Goal: Information Seeking & Learning: Check status

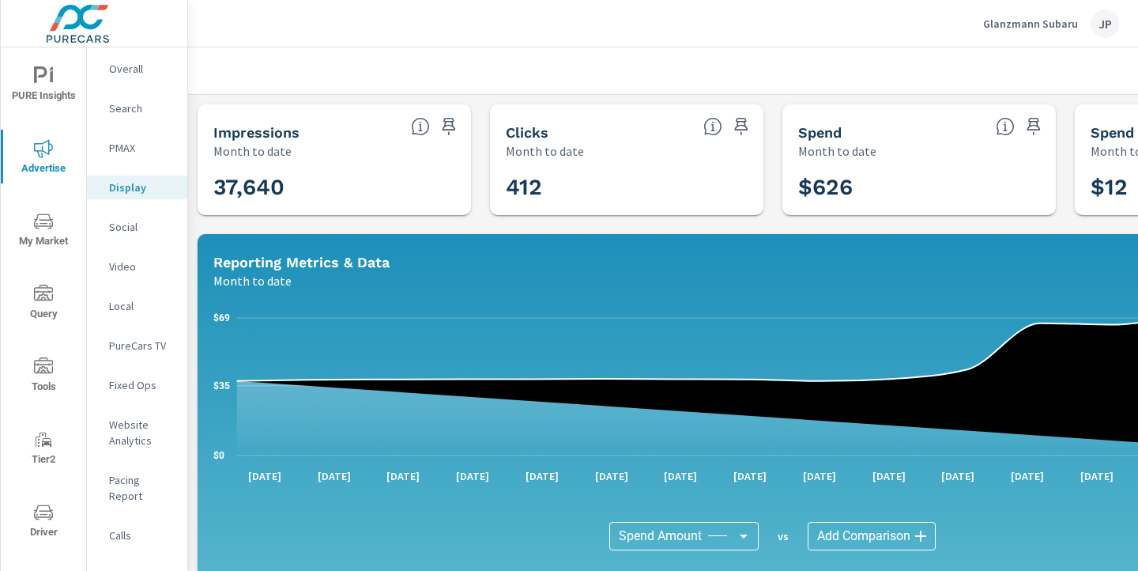
scroll to position [561, 0]
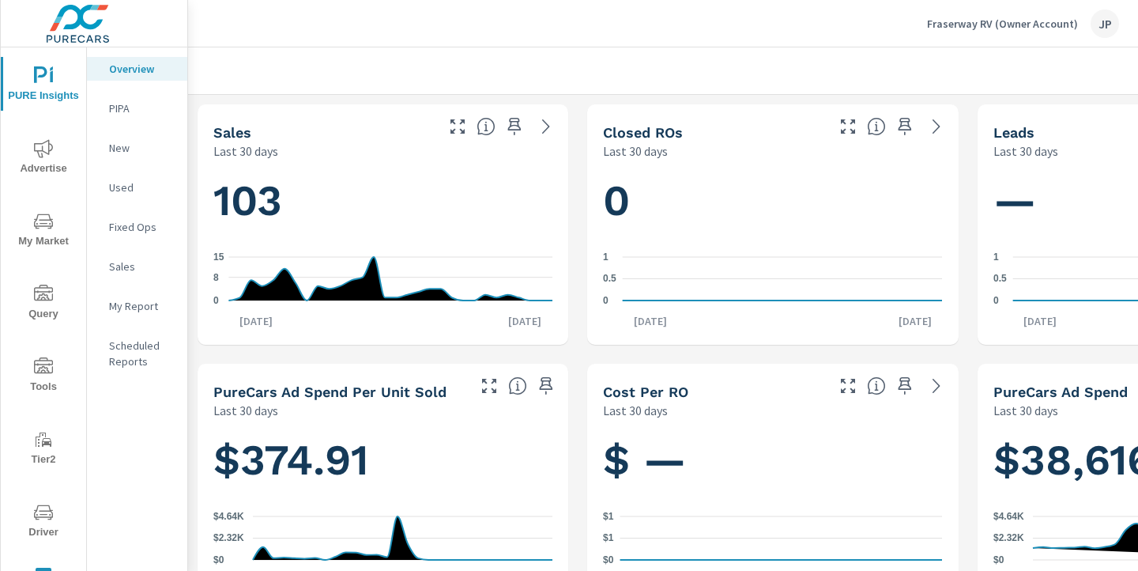
click at [50, 154] on icon "nav menu" at bounding box center [43, 148] width 19 height 19
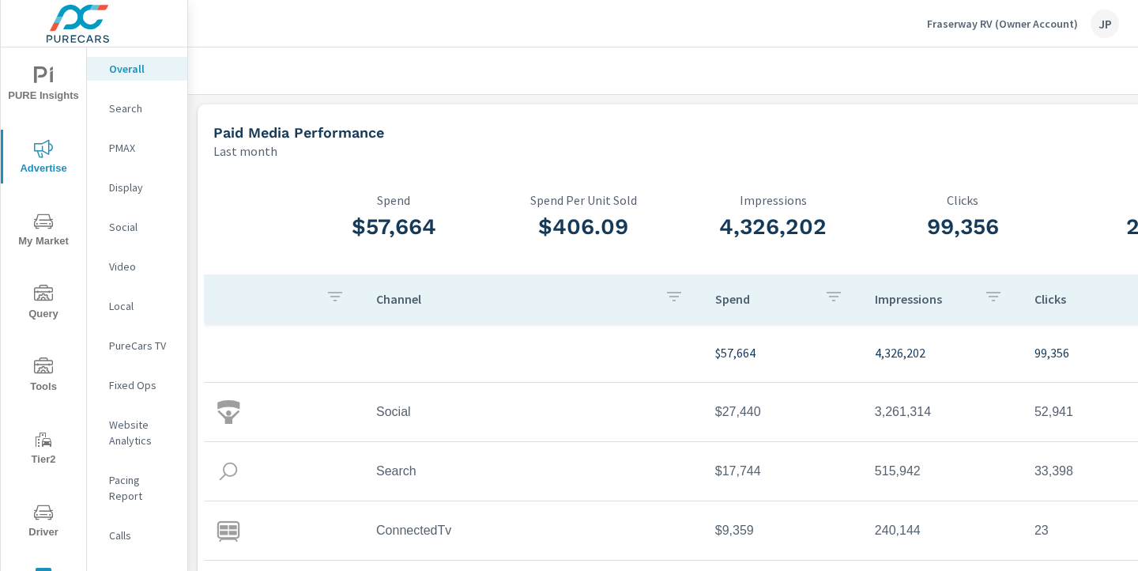
scroll to position [0, 220]
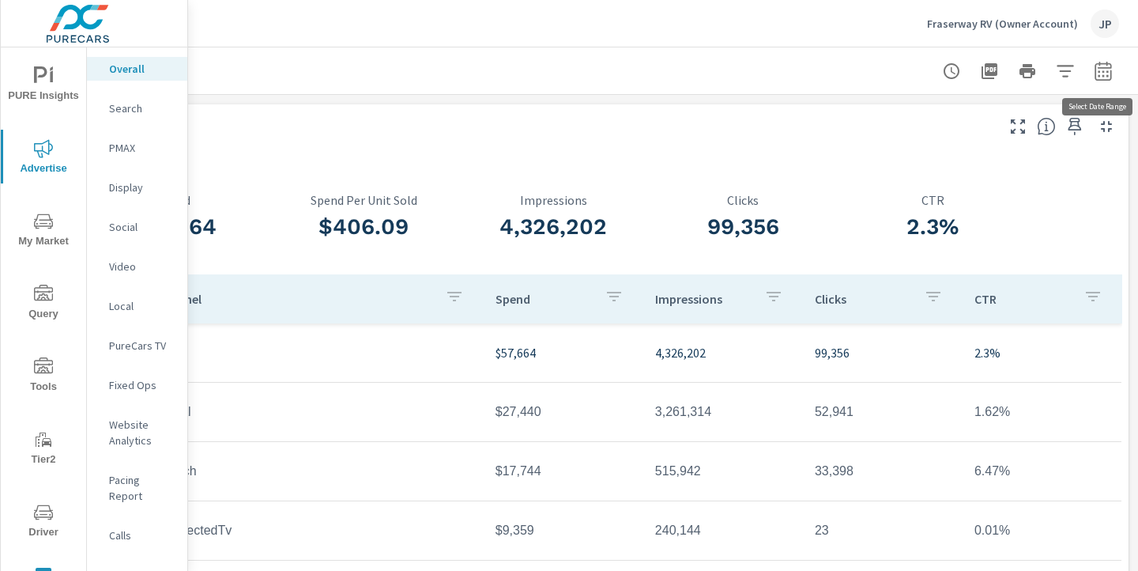
click at [1111, 75] on icon "button" at bounding box center [1103, 70] width 17 height 19
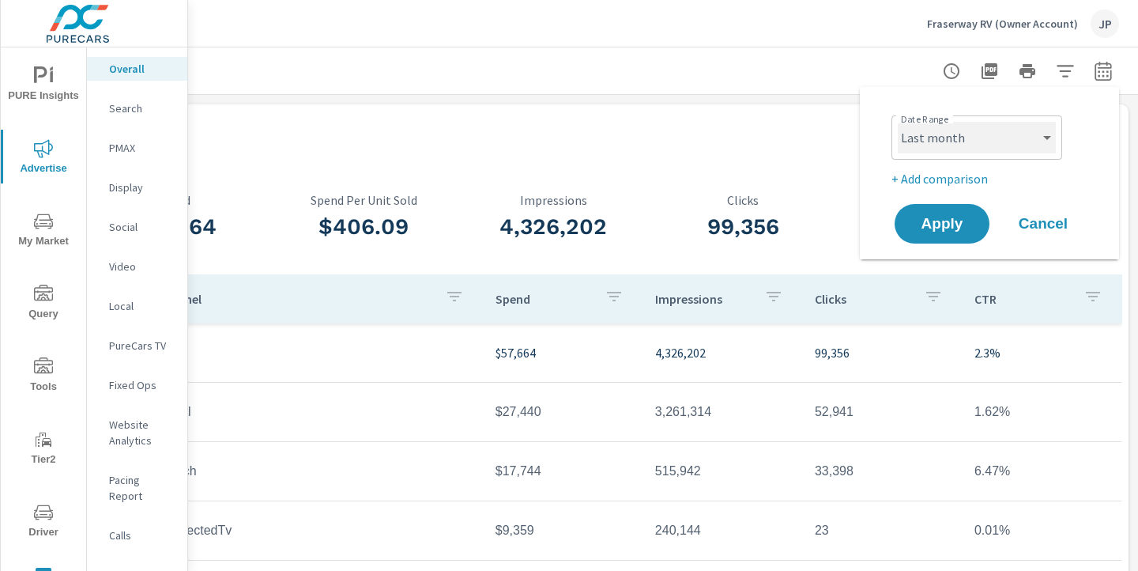
click at [986, 141] on select "Custom Yesterday Last week Last 7 days Last 14 days Last 30 days Last 45 days L…" at bounding box center [977, 138] width 158 height 32
click at [898, 122] on select "Custom Yesterday Last week Last 7 days Last 14 days Last 30 days Last 45 days L…" at bounding box center [977, 138] width 158 height 32
select select "custom"
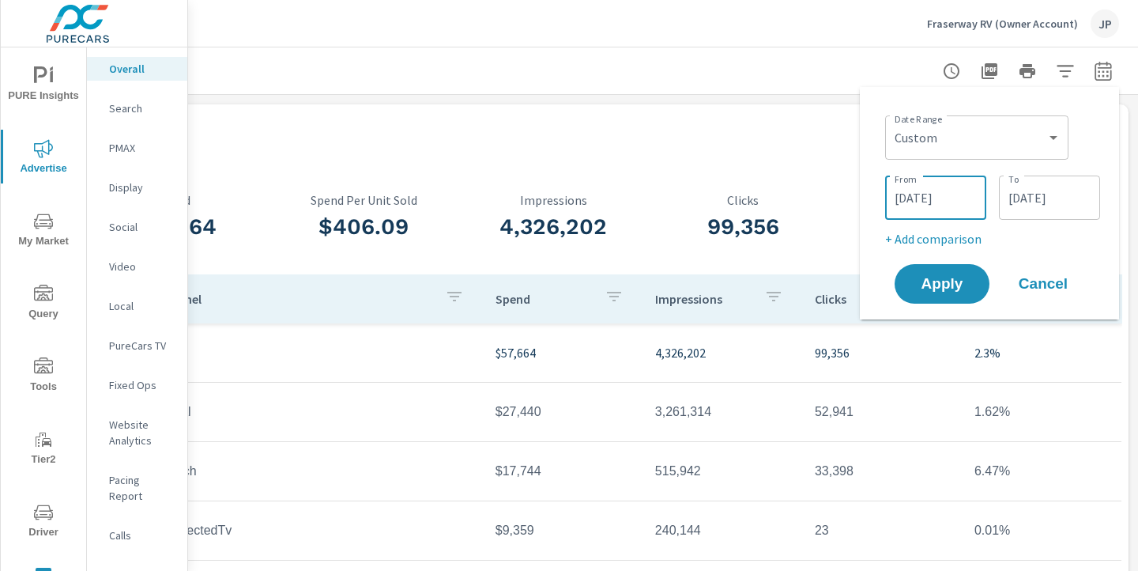
click at [940, 203] on input "08/01/2025" at bounding box center [935, 198] width 89 height 32
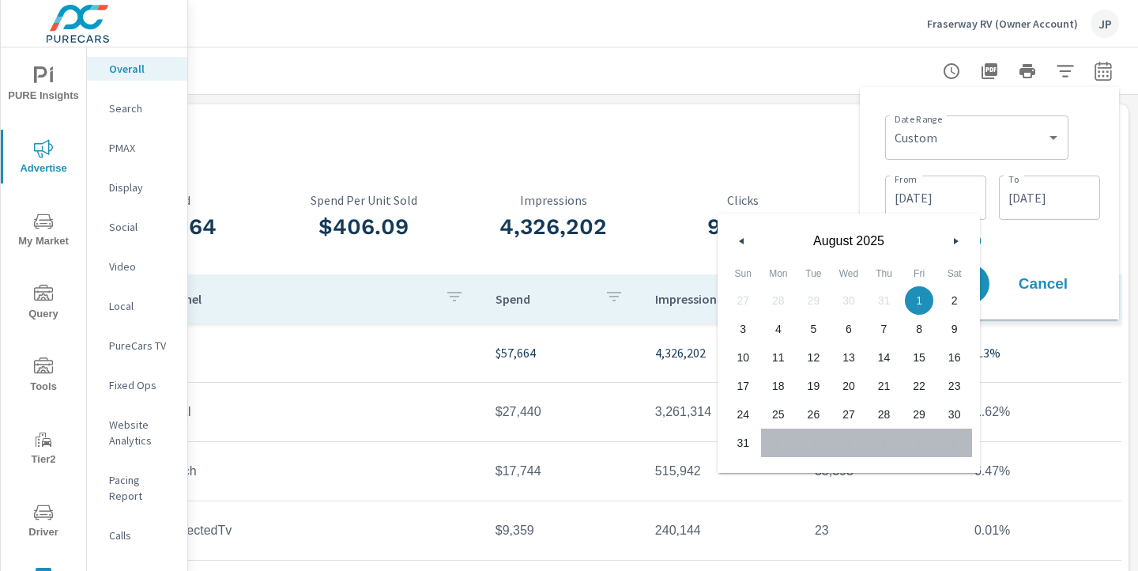
click at [738, 242] on icon "button" at bounding box center [740, 241] width 8 height 6
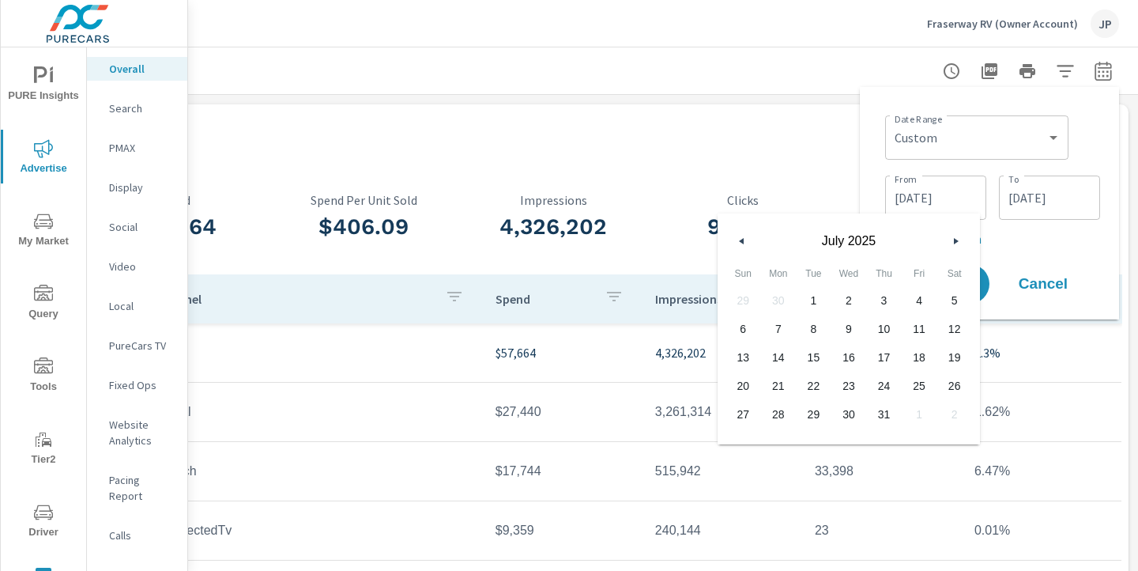
click at [738, 242] on icon "button" at bounding box center [740, 241] width 8 height 6
click at [748, 301] on span "1" at bounding box center [743, 300] width 36 height 21
type input "06/01/2025"
click at [1099, 149] on div "Date Range Custom Yesterday Last week Last 7 days Last 14 days Last 30 days Las…" at bounding box center [992, 136] width 215 height 54
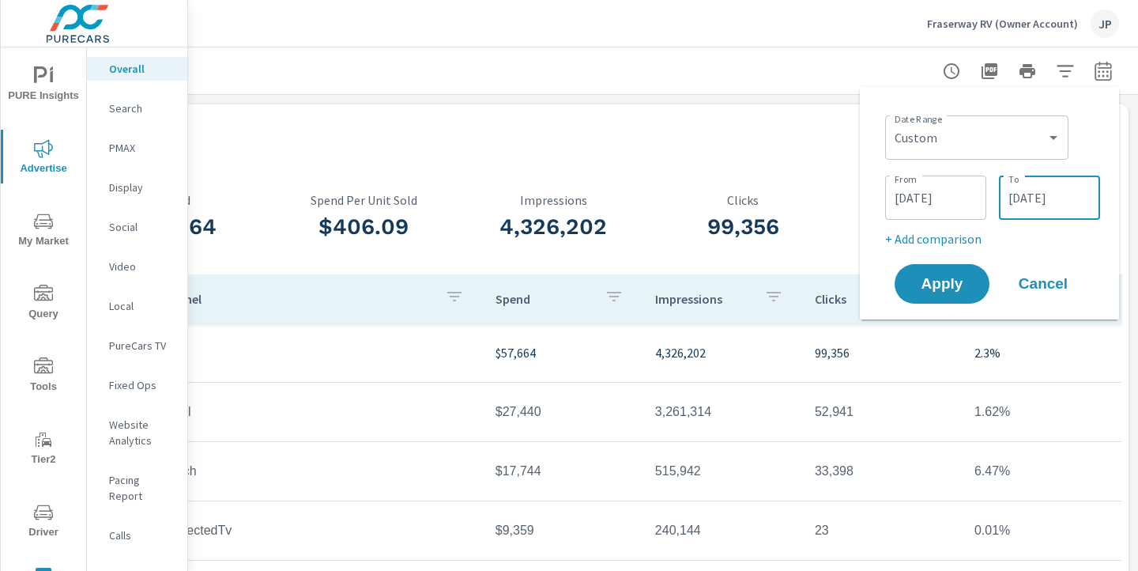
click at [1053, 197] on input "08/31/2025" at bounding box center [1049, 198] width 89 height 32
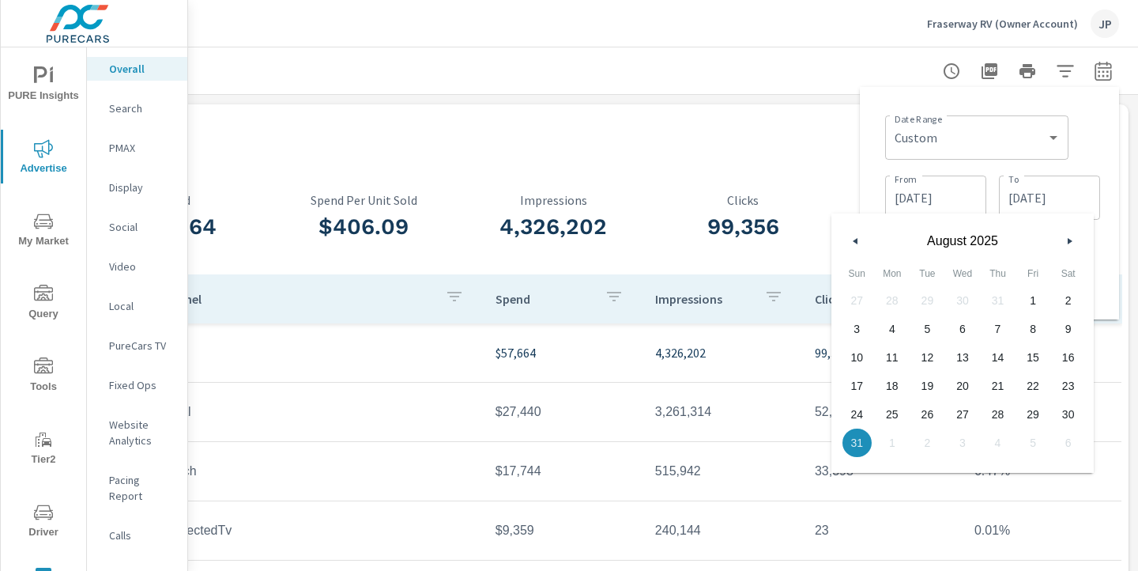
click at [1068, 240] on icon "button" at bounding box center [1072, 241] width 8 height 6
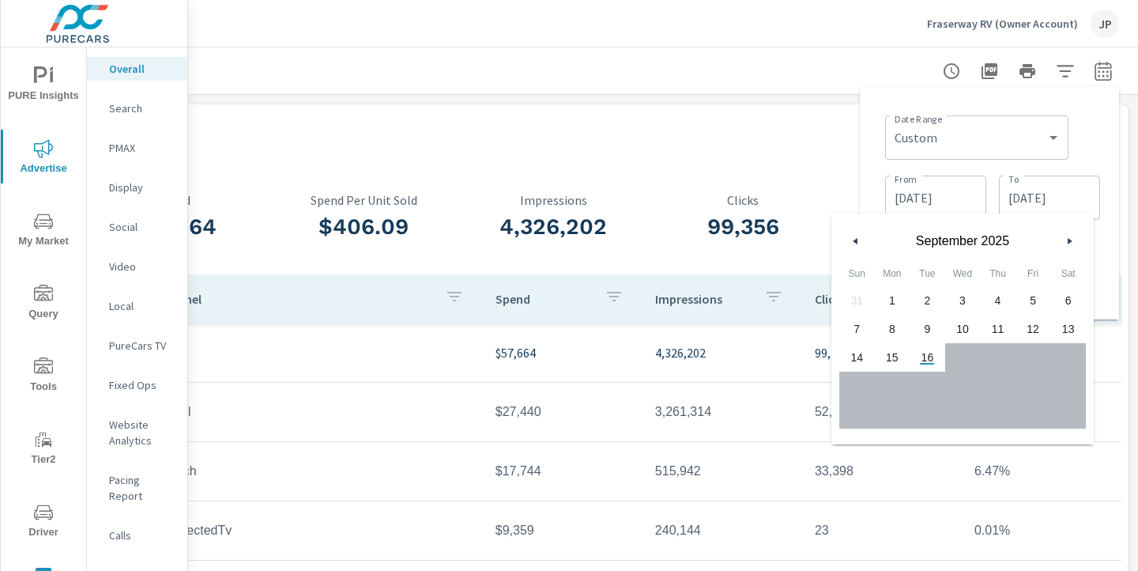
click at [893, 354] on span "15" at bounding box center [893, 357] width 36 height 21
click at [921, 359] on span "16" at bounding box center [928, 357] width 36 height 21
type input "09/16/2025"
click at [1085, 138] on div "Date Range Custom Yesterday Last week Last 7 days Last 14 days Last 30 days Las…" at bounding box center [992, 136] width 215 height 54
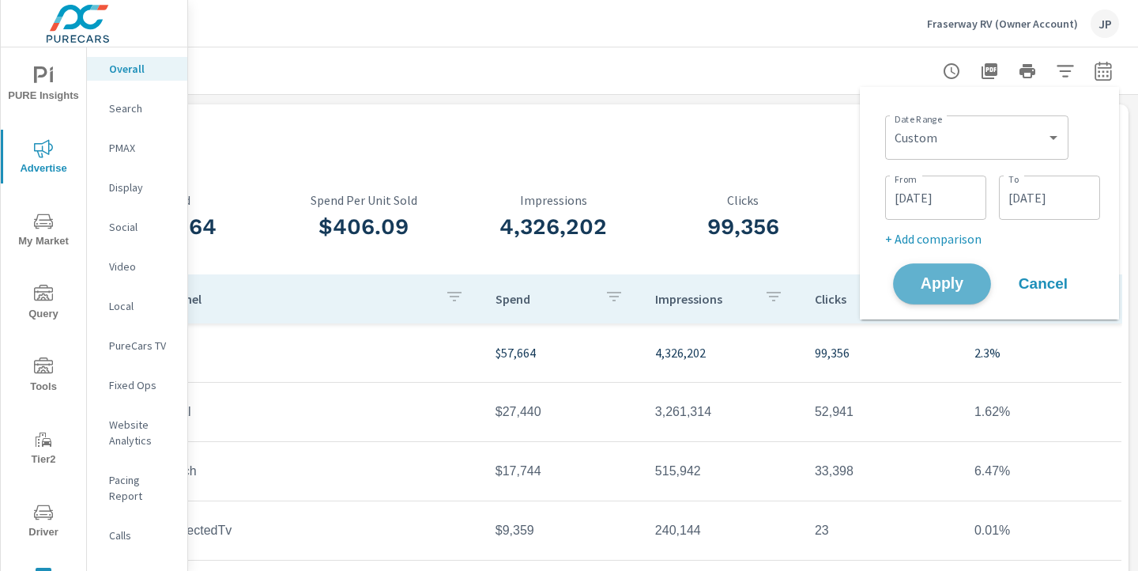
click at [944, 287] on span "Apply" at bounding box center [942, 284] width 65 height 15
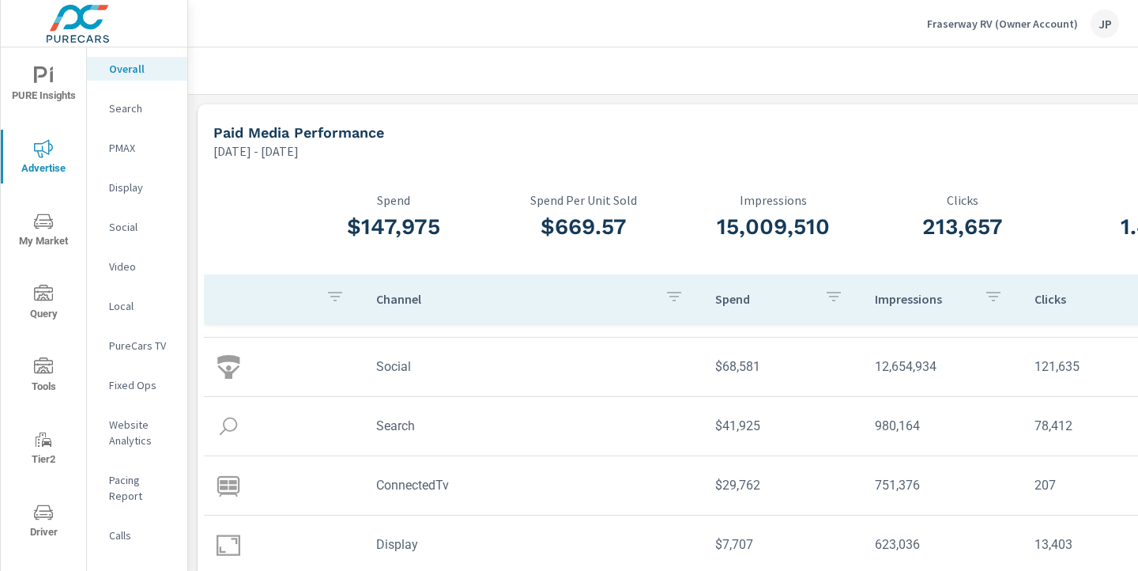
scroll to position [0, 220]
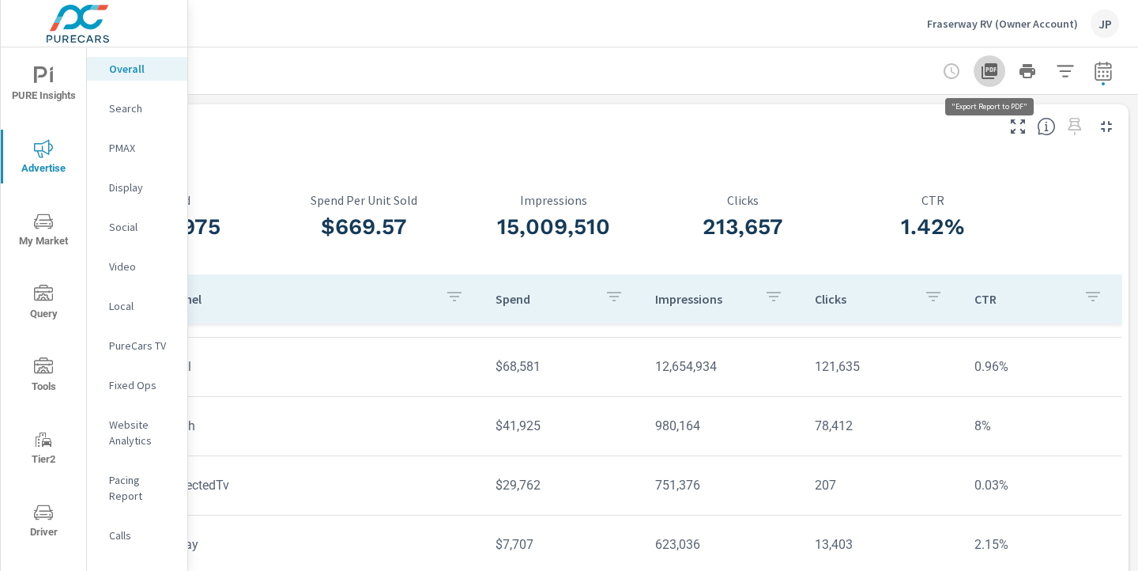
click at [992, 73] on icon "button" at bounding box center [990, 71] width 16 height 16
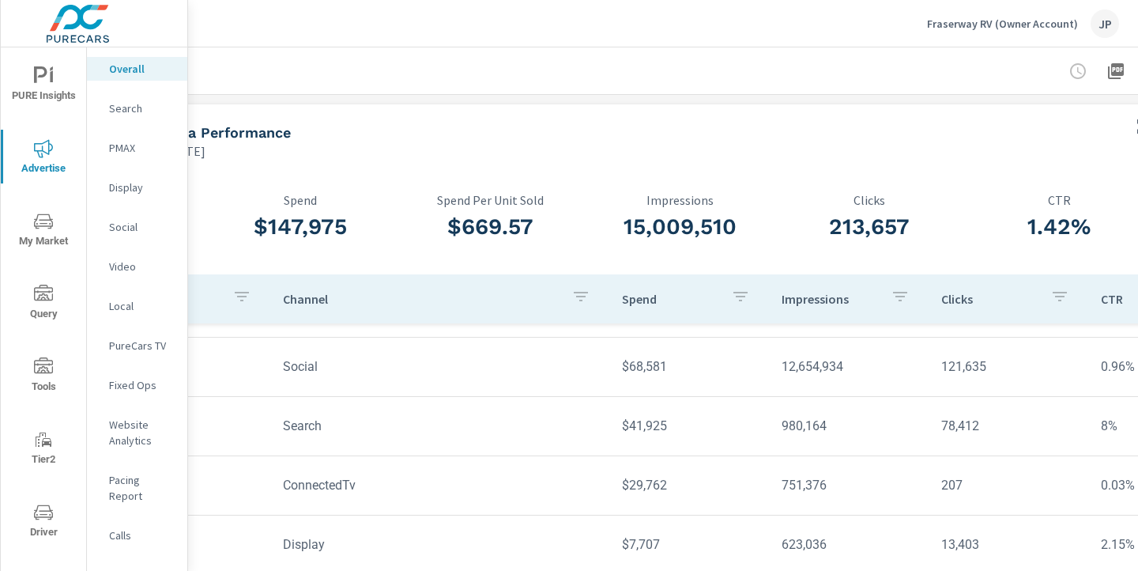
scroll to position [0, 89]
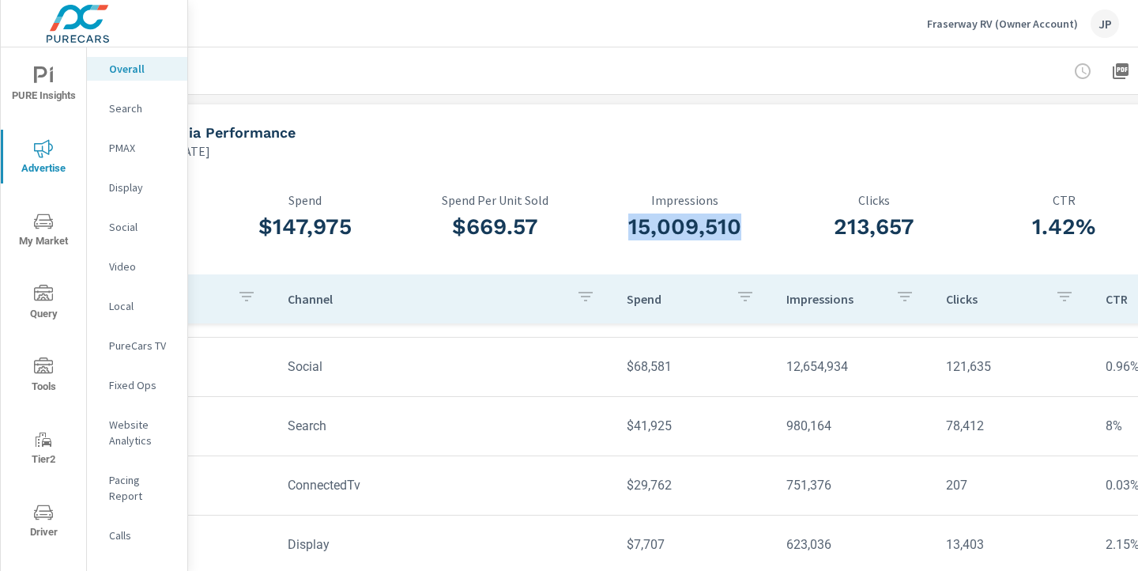
drag, startPoint x: 629, startPoint y: 225, endPoint x: 748, endPoint y: 235, distance: 118.9
click at [748, 235] on h3 "15,009,510" at bounding box center [685, 226] width 190 height 27
copy h3 "15,009,510"
drag, startPoint x: 834, startPoint y: 225, endPoint x: 917, endPoint y: 226, distance: 83.0
click at [917, 226] on h3 "213,657" at bounding box center [874, 226] width 190 height 27
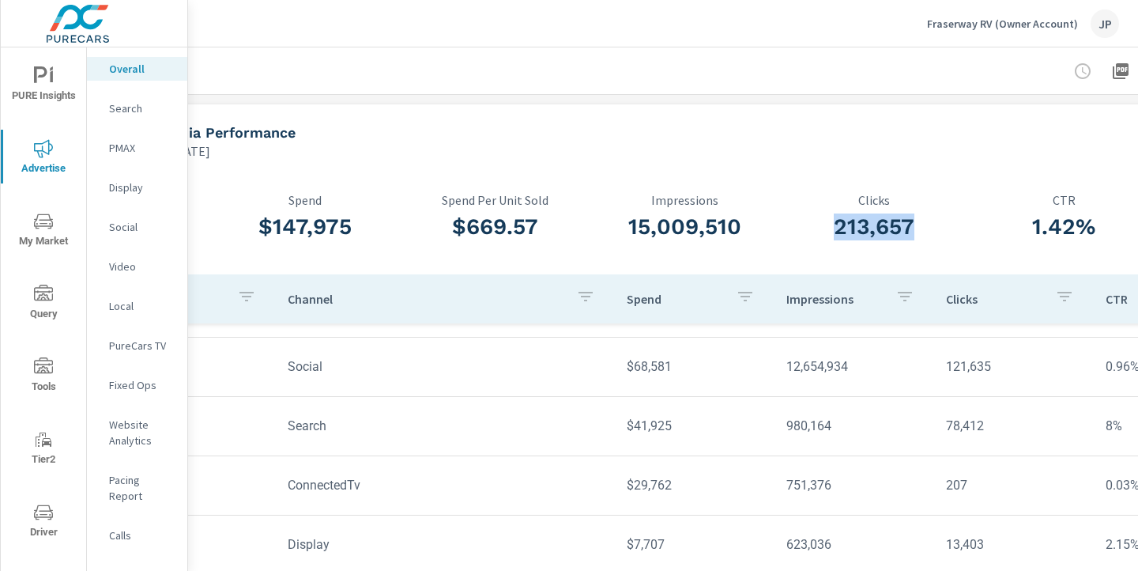
copy h3 "213,657"
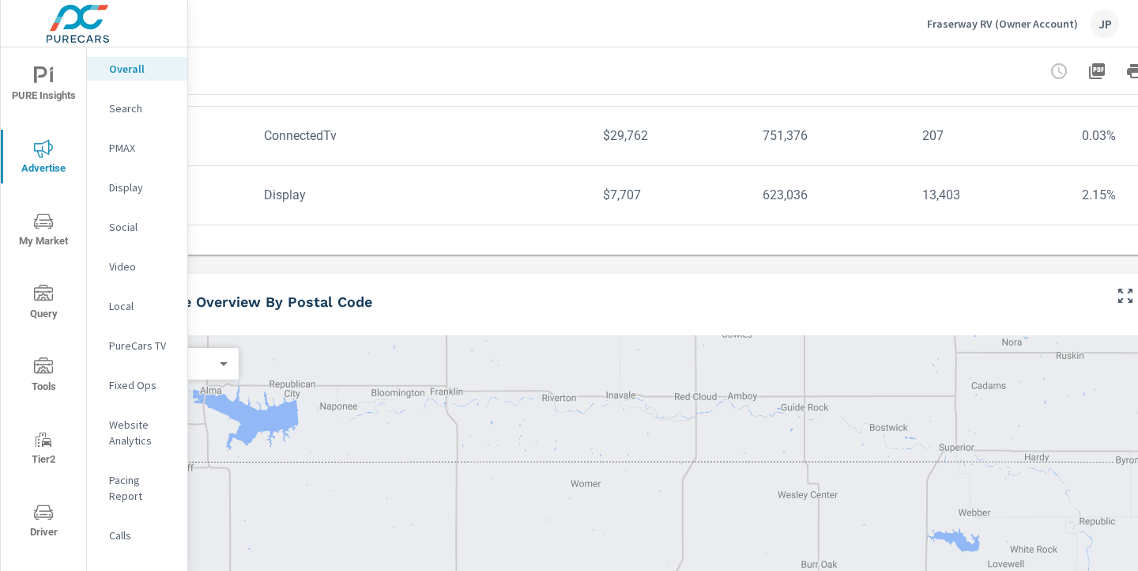
scroll to position [356, 112]
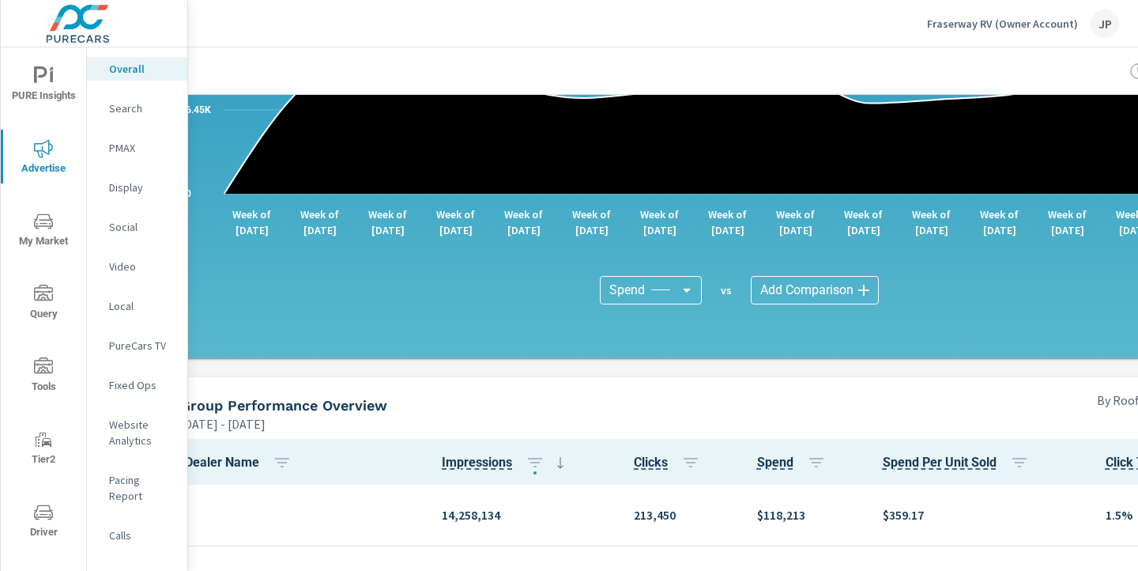
scroll to position [1412, 0]
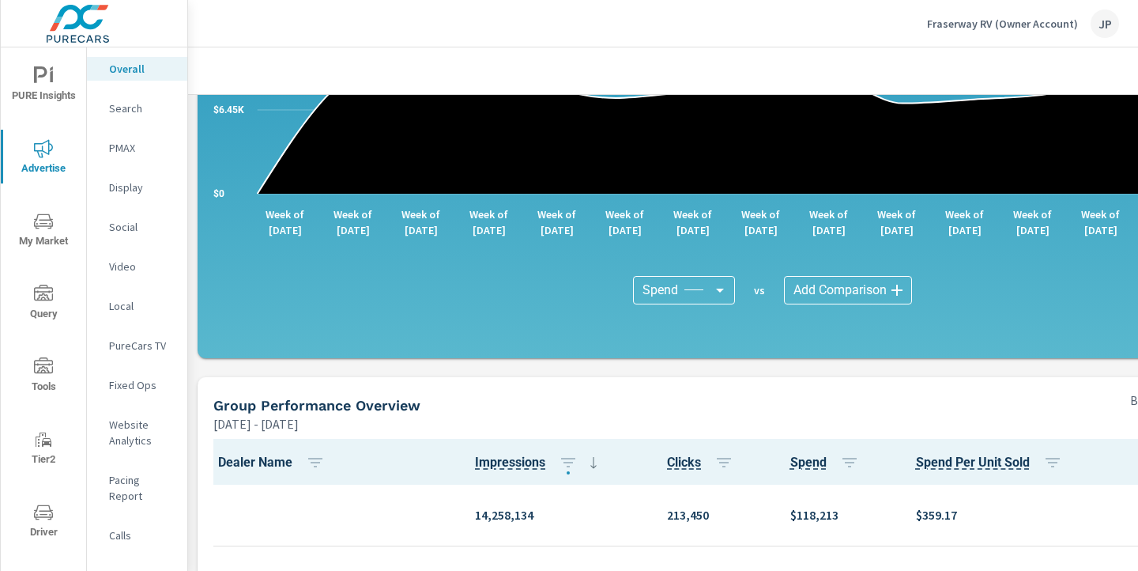
click at [445, 427] on div "Jun 01, 2025 - Sep 16, 2025" at bounding box center [660, 423] width 895 height 19
click at [133, 112] on p "Search" at bounding box center [142, 108] width 66 height 16
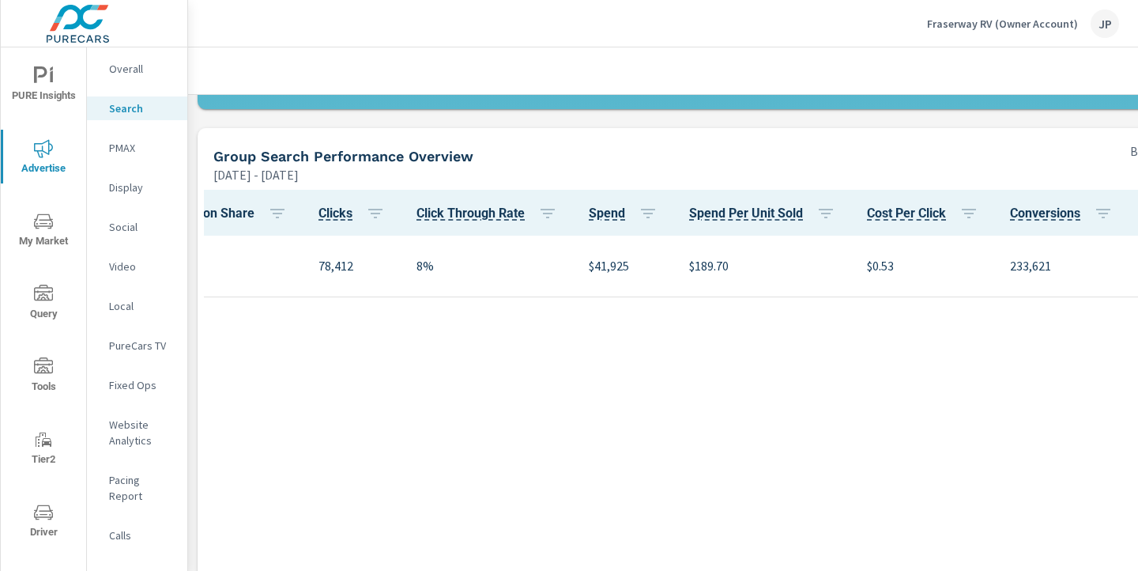
scroll to position [0, 360]
click at [136, 64] on p "Overall" at bounding box center [142, 69] width 66 height 16
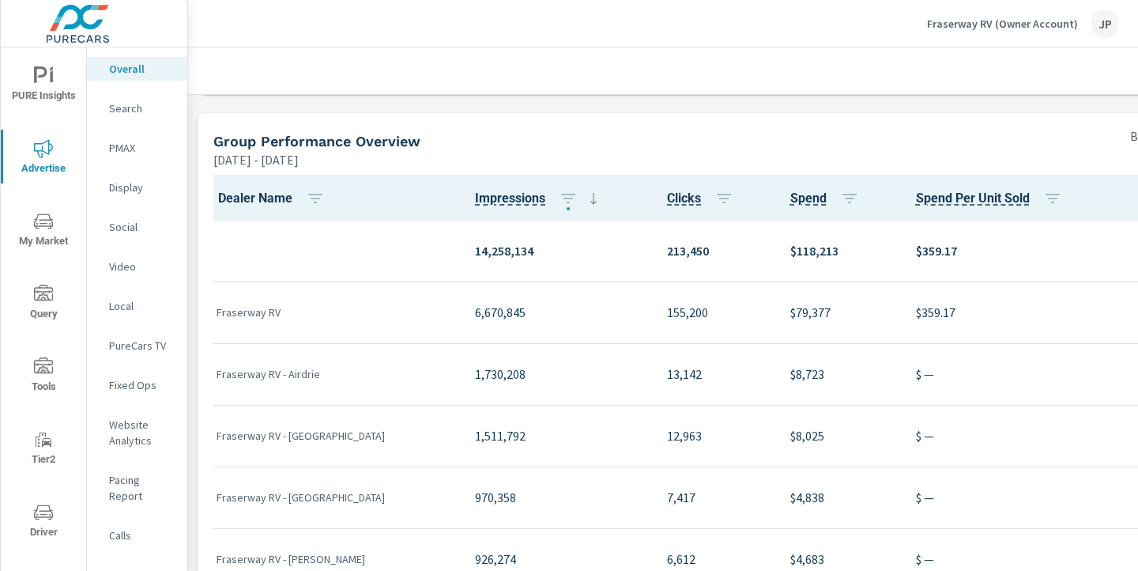
scroll to position [1660, 0]
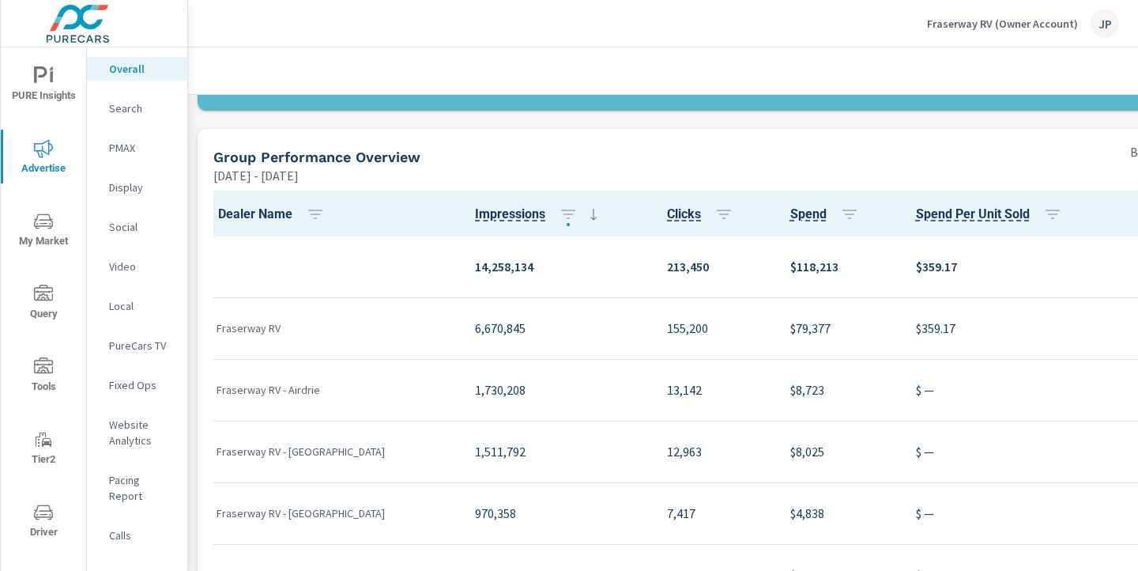
click at [47, 83] on icon "nav menu" at bounding box center [43, 75] width 19 height 19
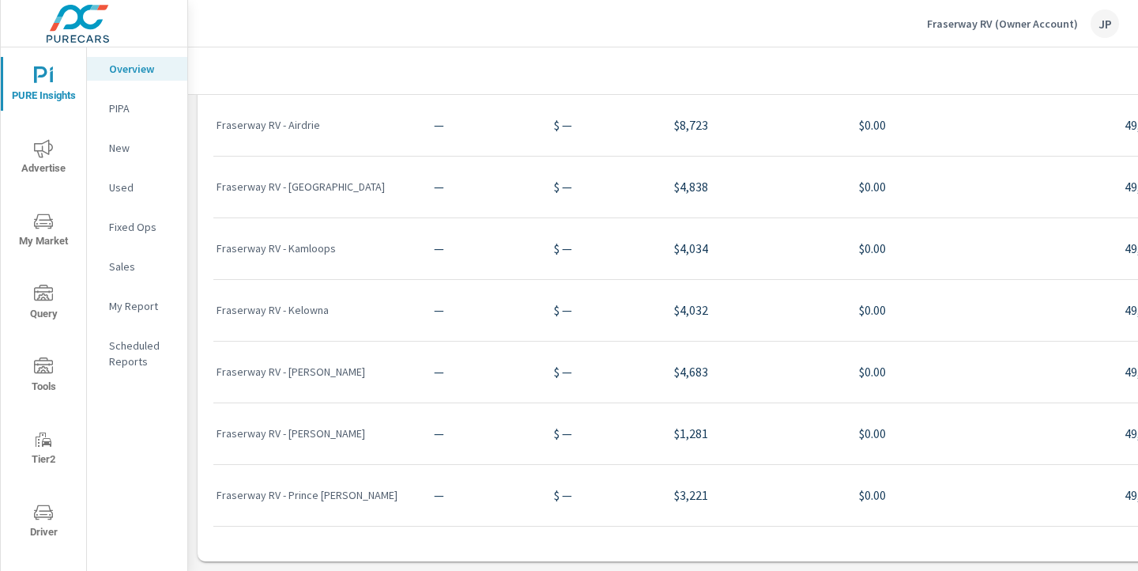
scroll to position [1080, 220]
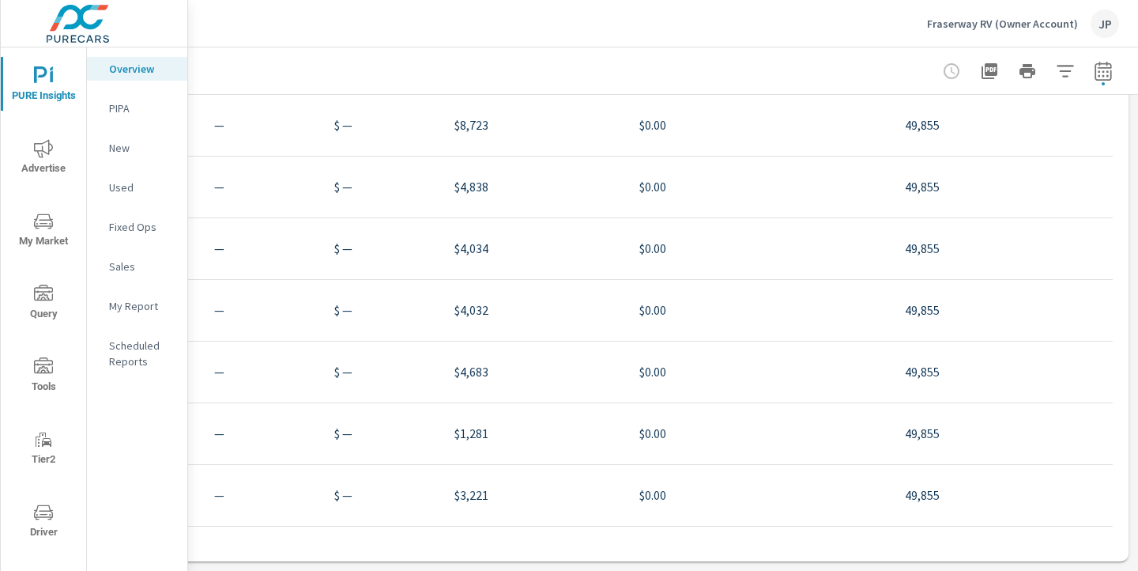
click at [49, 152] on icon "nav menu" at bounding box center [43, 148] width 19 height 18
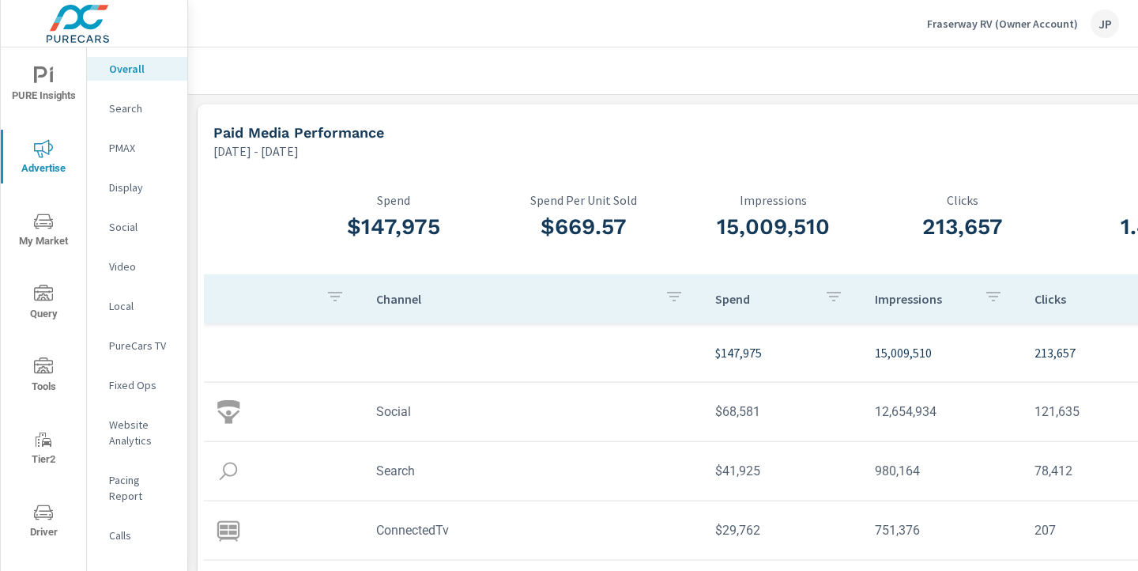
click at [129, 114] on p "Search" at bounding box center [142, 108] width 66 height 16
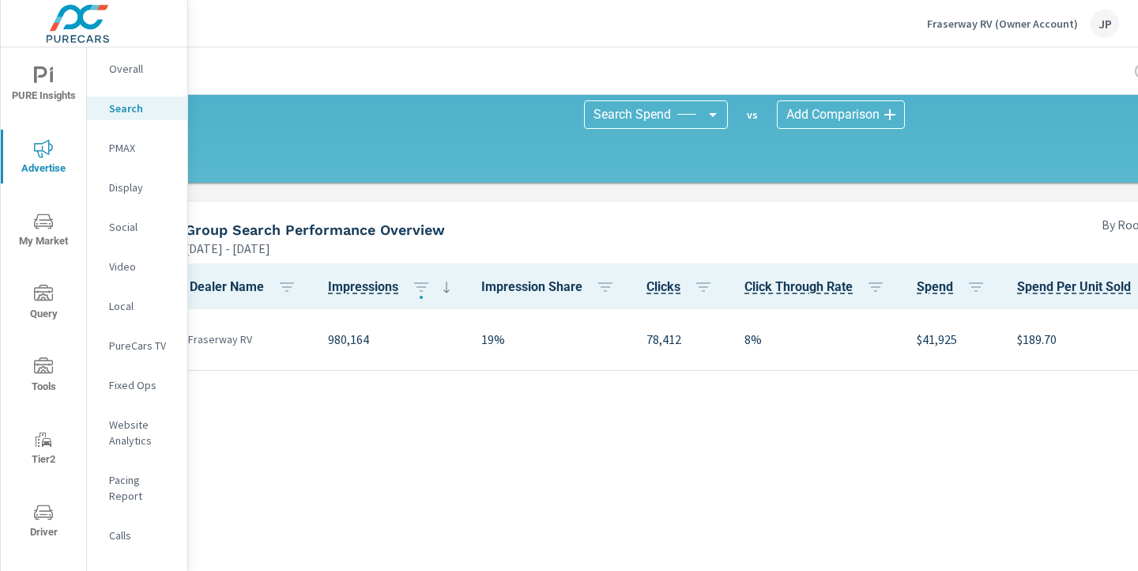
scroll to position [551, 0]
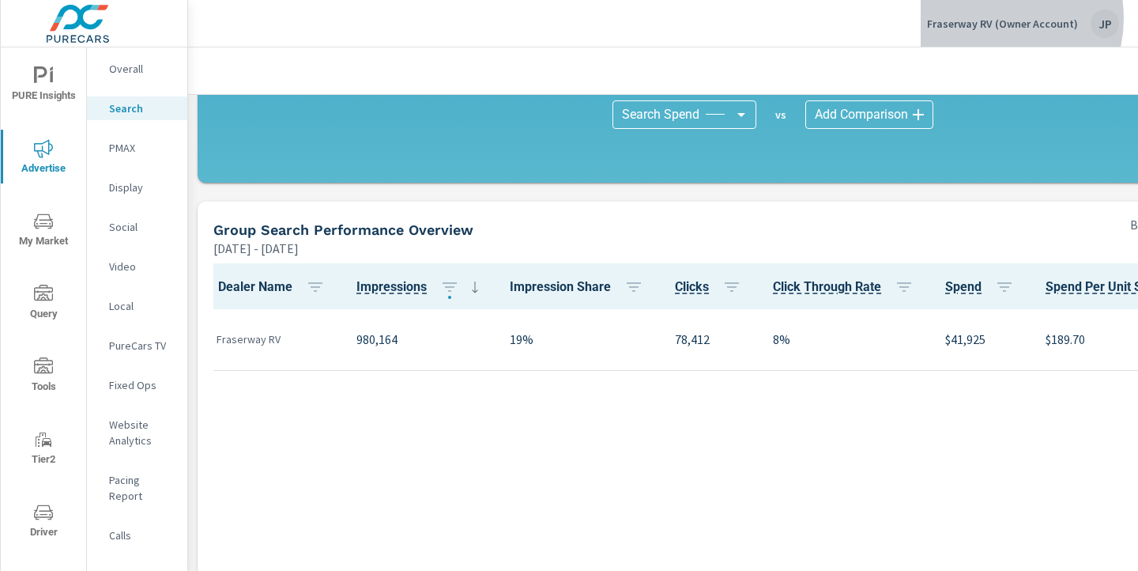
click at [995, 18] on p "Fraserway RV (Owner Account)" at bounding box center [1002, 24] width 151 height 14
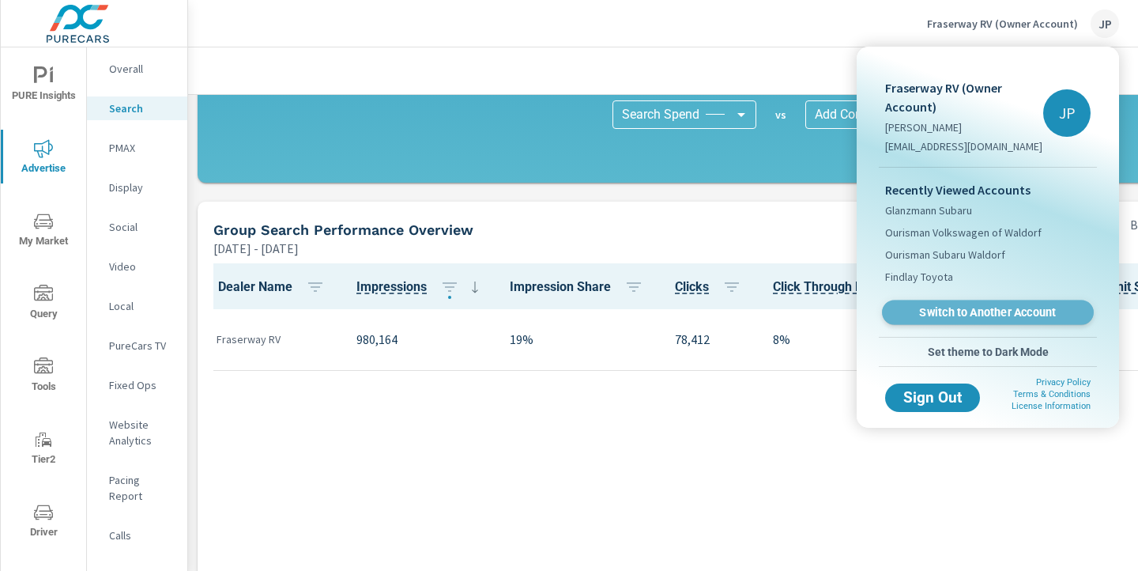
click at [977, 318] on span "Switch to Another Account" at bounding box center [988, 312] width 194 height 15
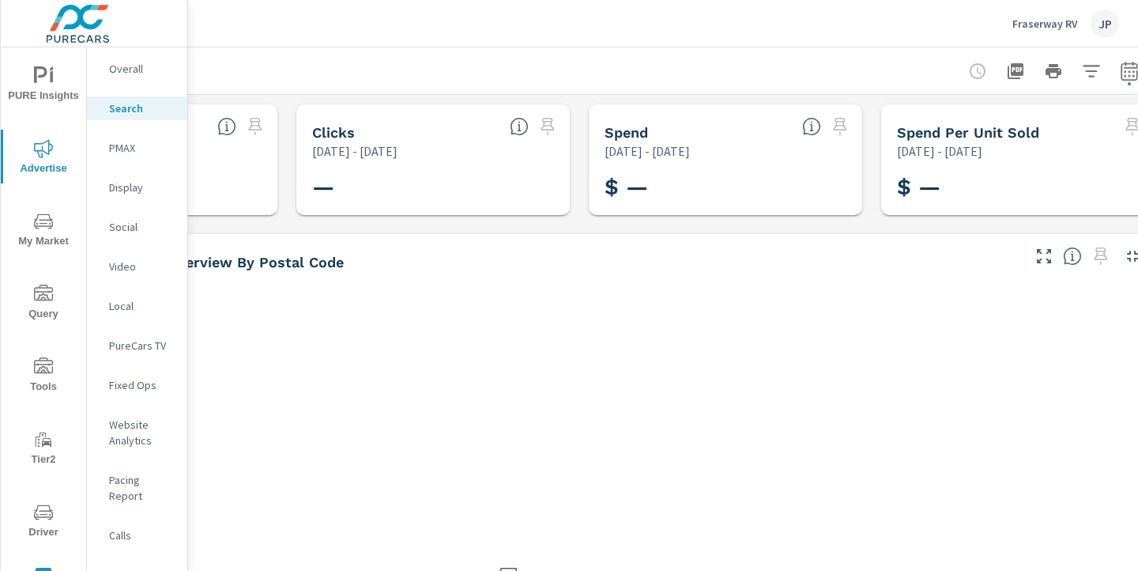
scroll to position [0, 220]
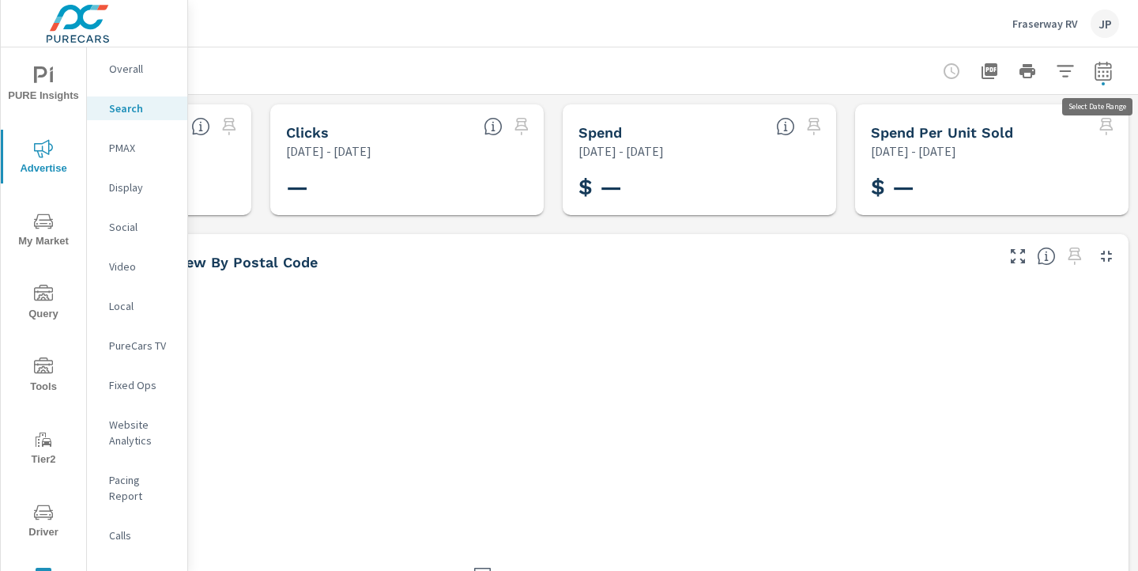
click at [1094, 77] on icon "button" at bounding box center [1103, 71] width 19 height 19
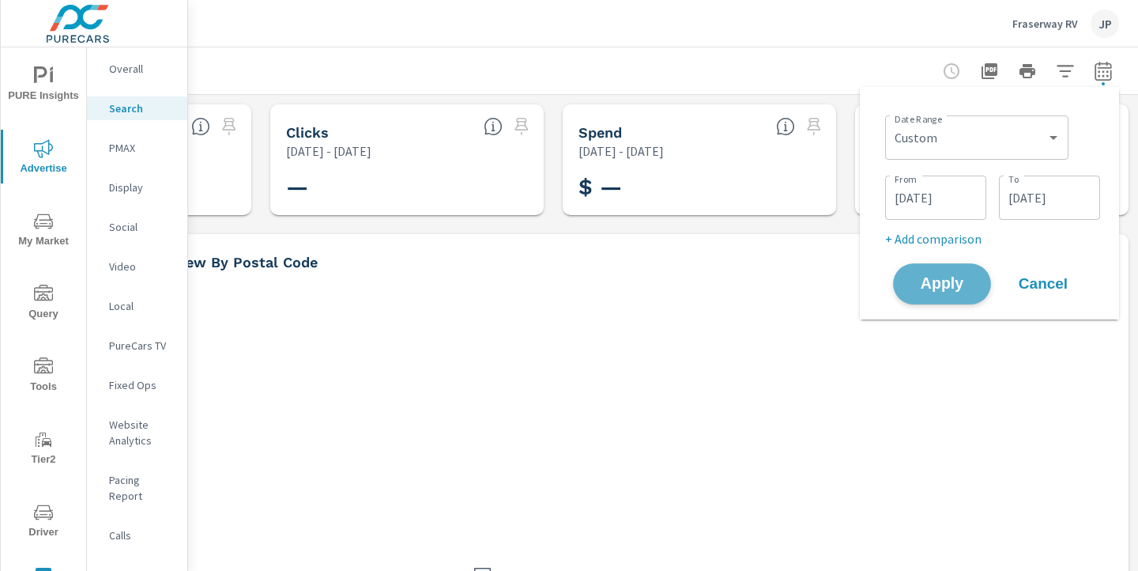
click at [940, 277] on span "Apply" at bounding box center [942, 284] width 65 height 15
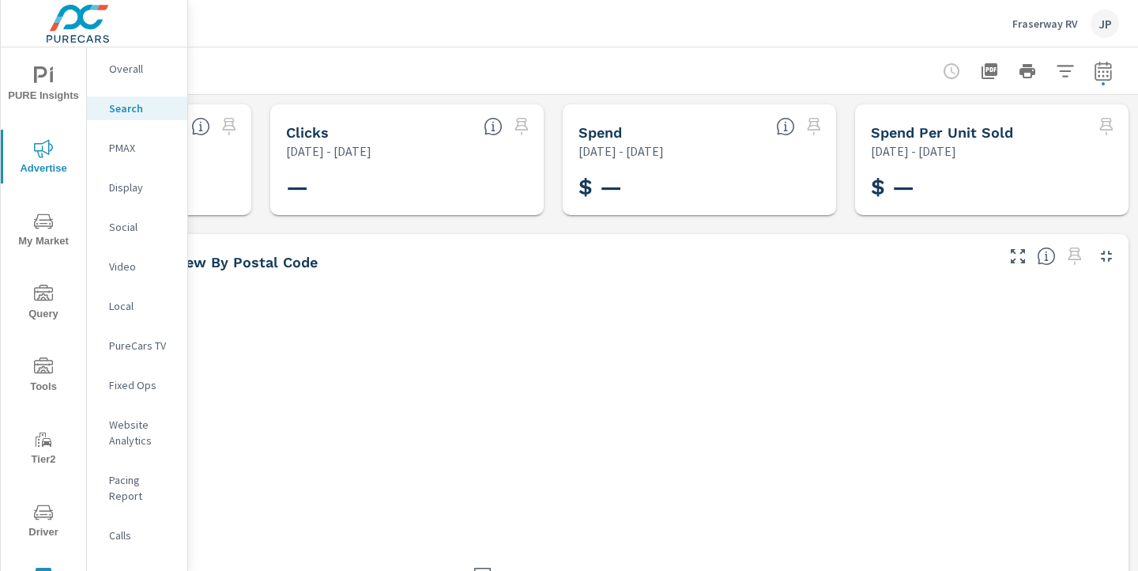
click at [40, 86] on span "PURE Insights" at bounding box center [44, 85] width 76 height 39
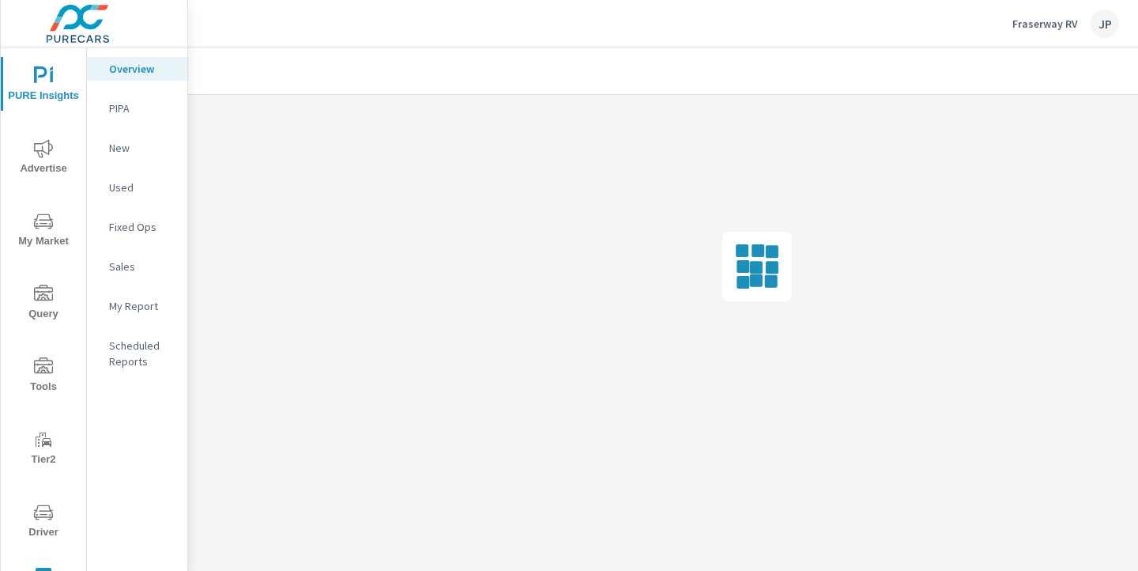
drag, startPoint x: 40, startPoint y: 86, endPoint x: 31, endPoint y: 162, distance: 76.4
click at [31, 162] on div "PURE Insights Advertise My Market Query Tools Tier2 Driver Leave Feedback" at bounding box center [43, 338] width 85 height 582
click at [31, 162] on span "Advertise" at bounding box center [44, 158] width 76 height 39
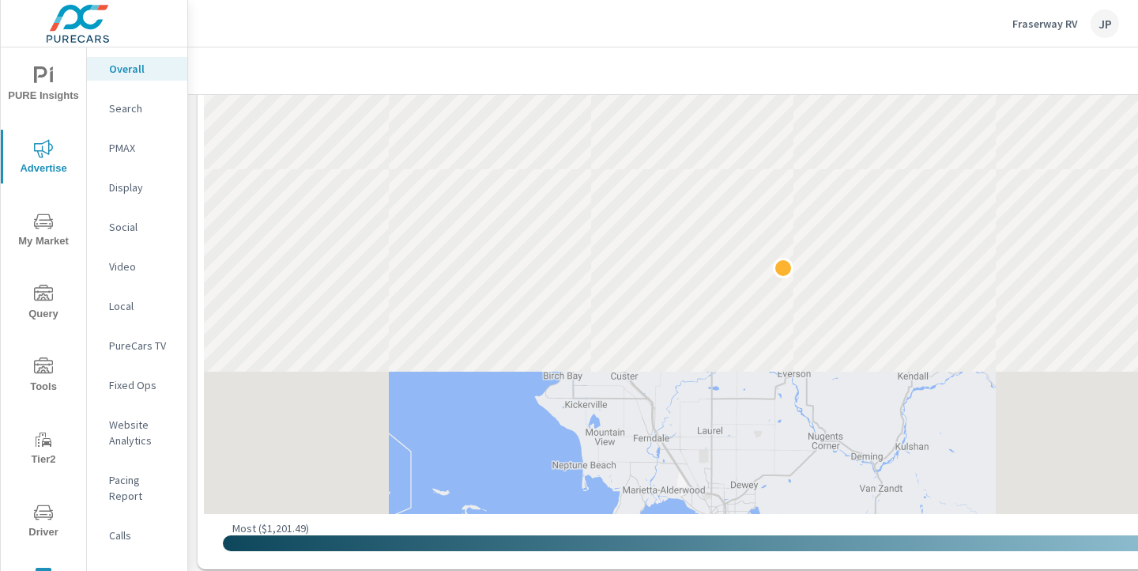
scroll to position [731, 0]
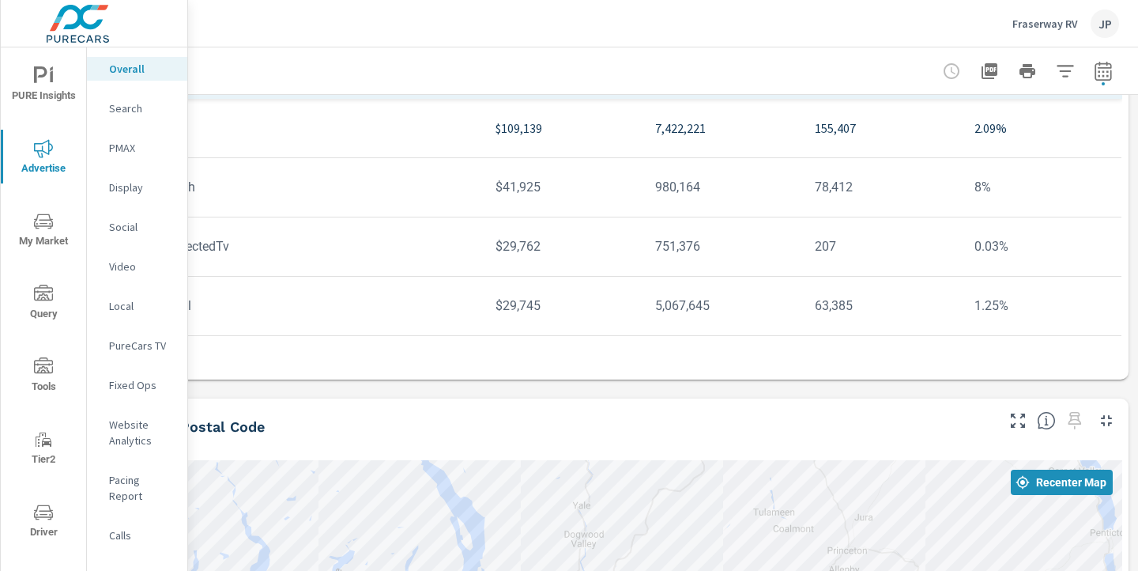
scroll to position [0, 220]
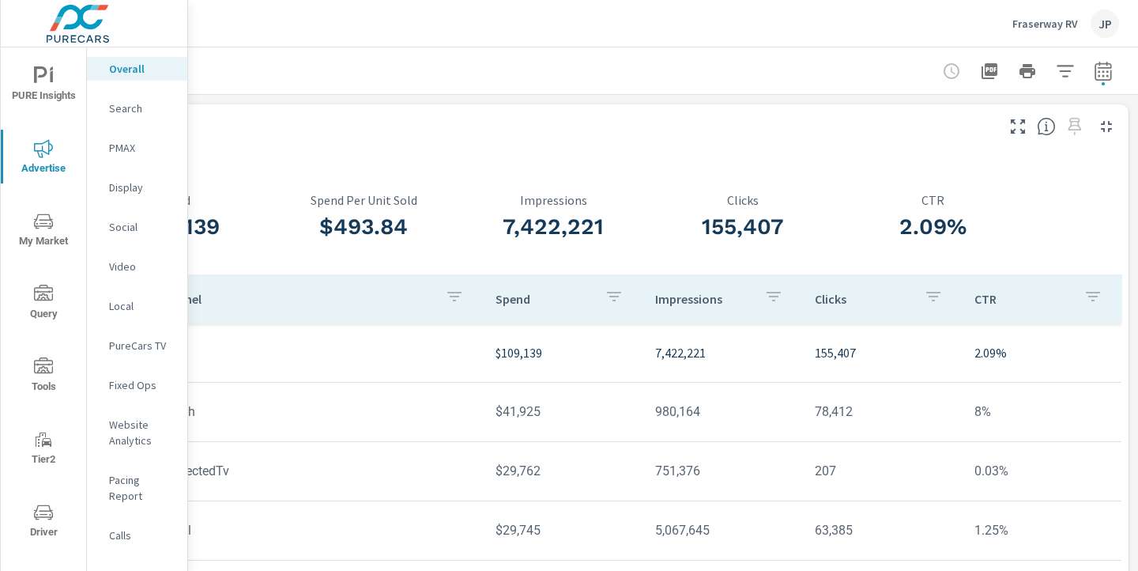
click at [1033, 24] on p "Fraserway RV" at bounding box center [1045, 24] width 66 height 14
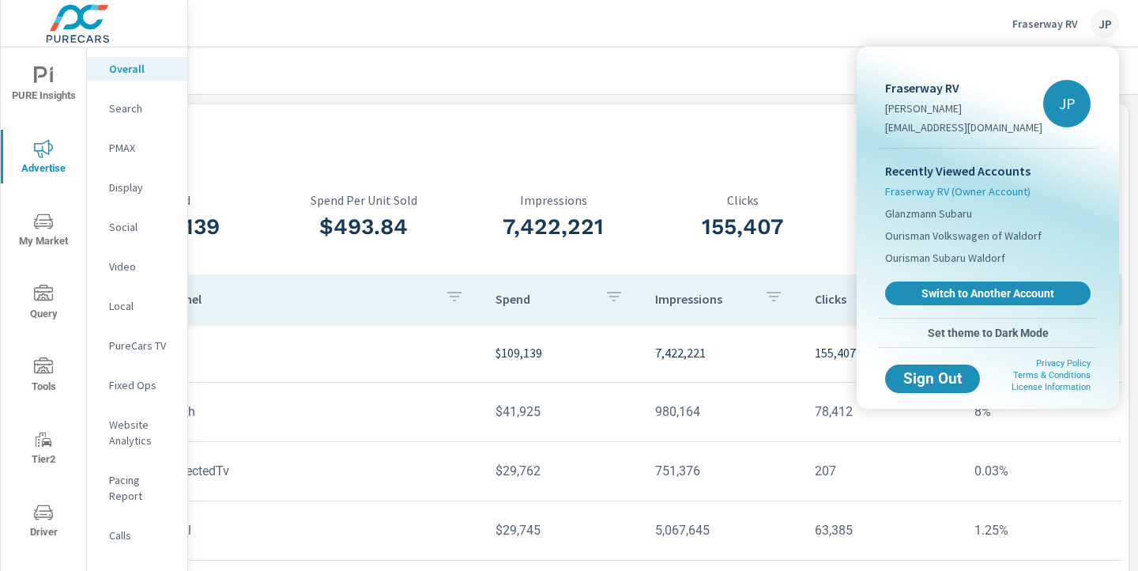
click at [947, 188] on span "Fraserway RV (Owner Account)" at bounding box center [957, 191] width 145 height 16
